Goal: Contribute content

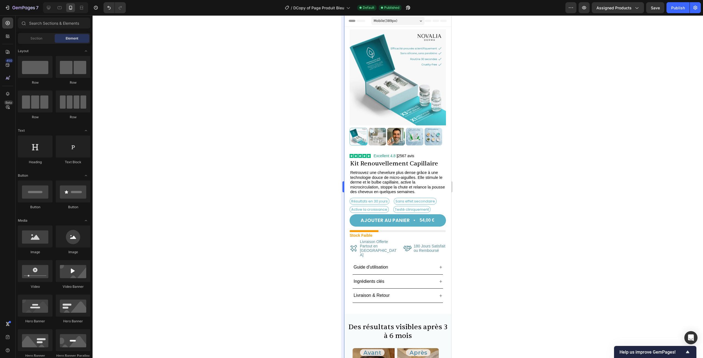
scroll to position [27, 0]
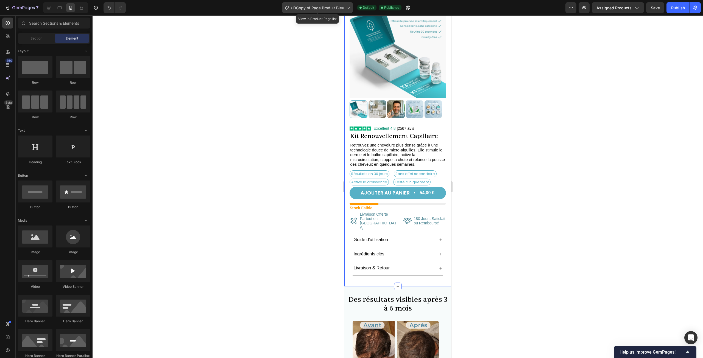
click at [313, 12] on div "/ DCopy of Page Produit Bleu" at bounding box center [317, 7] width 71 height 11
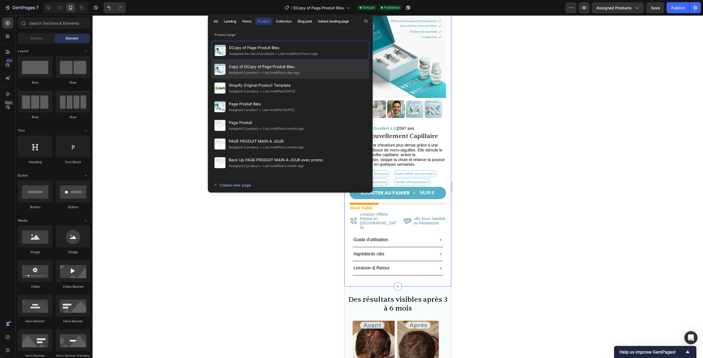
click at [269, 69] on span "Copy of DCopy of Page Produit Bleu" at bounding box center [264, 66] width 71 height 7
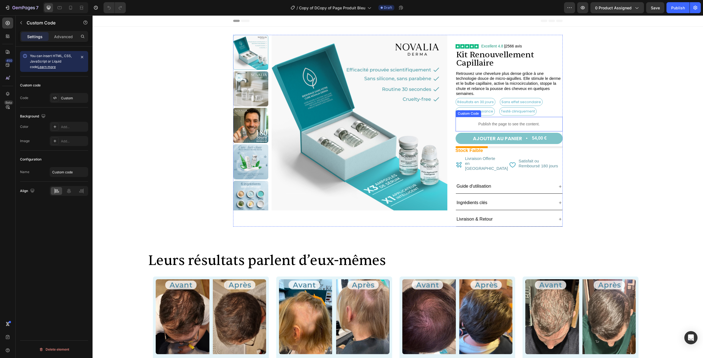
click at [472, 122] on p "Publish the page to see the content." at bounding box center [509, 124] width 107 height 6
click at [73, 100] on div "Custom" at bounding box center [74, 98] width 26 height 5
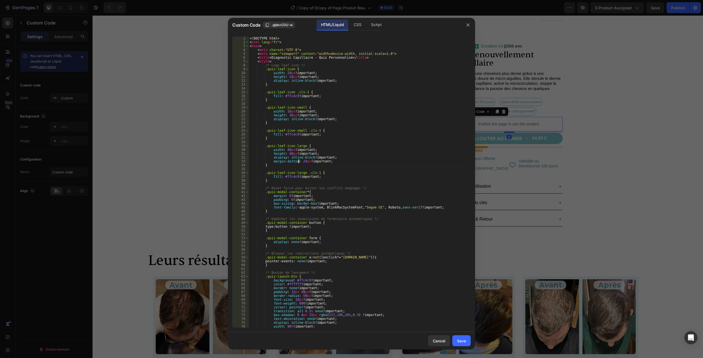
click at [299, 163] on div "<! DOCTYPE html > < html lang = "fr" > < head > < meta charset = "UTF-8" > < me…" at bounding box center [358, 186] width 218 height 299
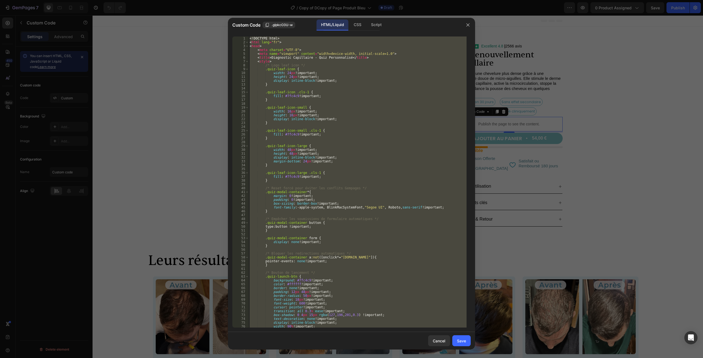
paste textarea
type textarea "</html>"
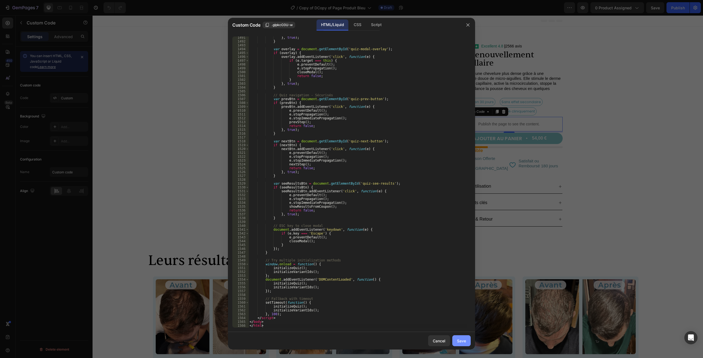
click at [464, 344] on div "Save" at bounding box center [461, 341] width 9 height 6
